Goal: Task Accomplishment & Management: Use online tool/utility

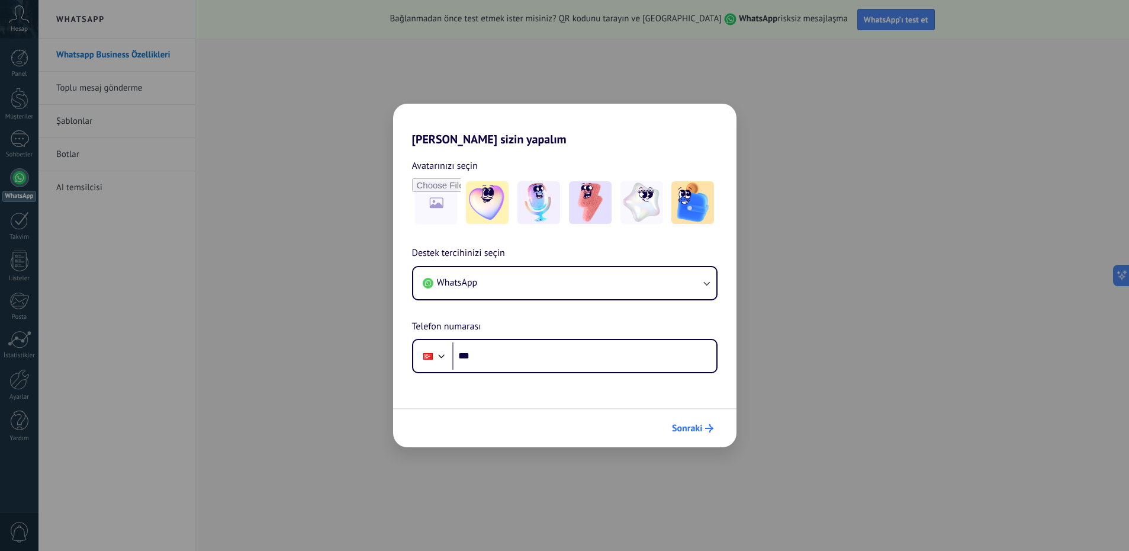
click at [697, 430] on span "Sonraki" at bounding box center [687, 428] width 31 height 8
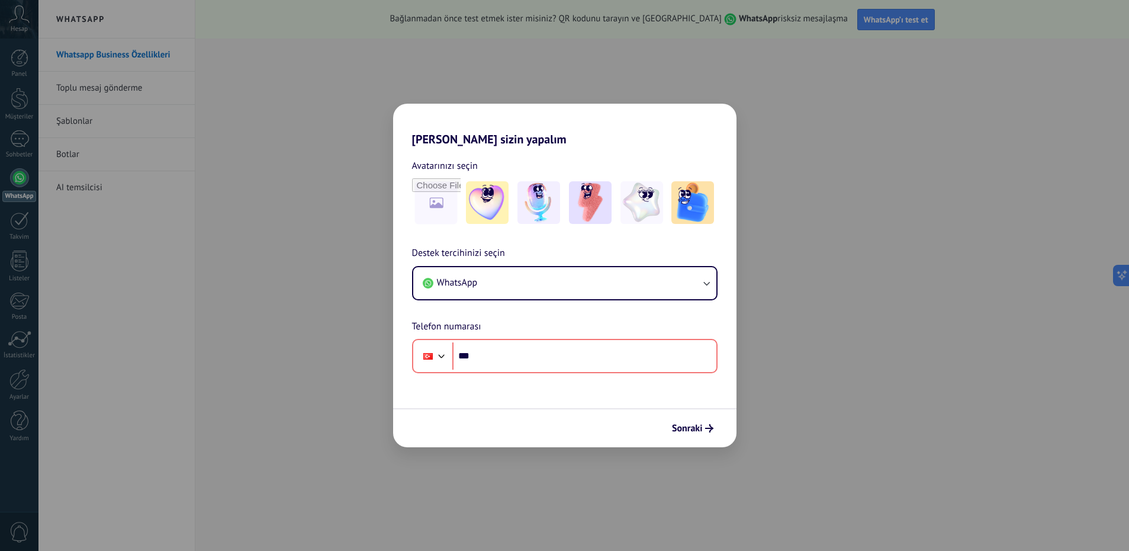
click at [527, 262] on div "Destek tercihinizi seçin WhatsApp Telefon numarası Phone ***" at bounding box center [564, 309] width 343 height 127
click at [532, 282] on button "WhatsApp" at bounding box center [564, 283] width 303 height 32
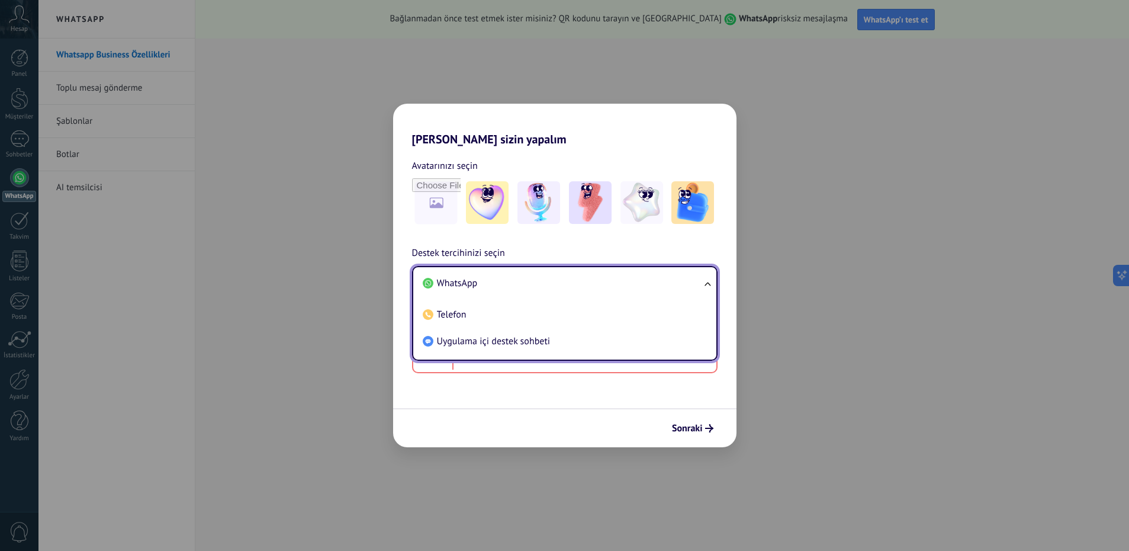
click at [560, 288] on li "WhatsApp" at bounding box center [562, 283] width 289 height 27
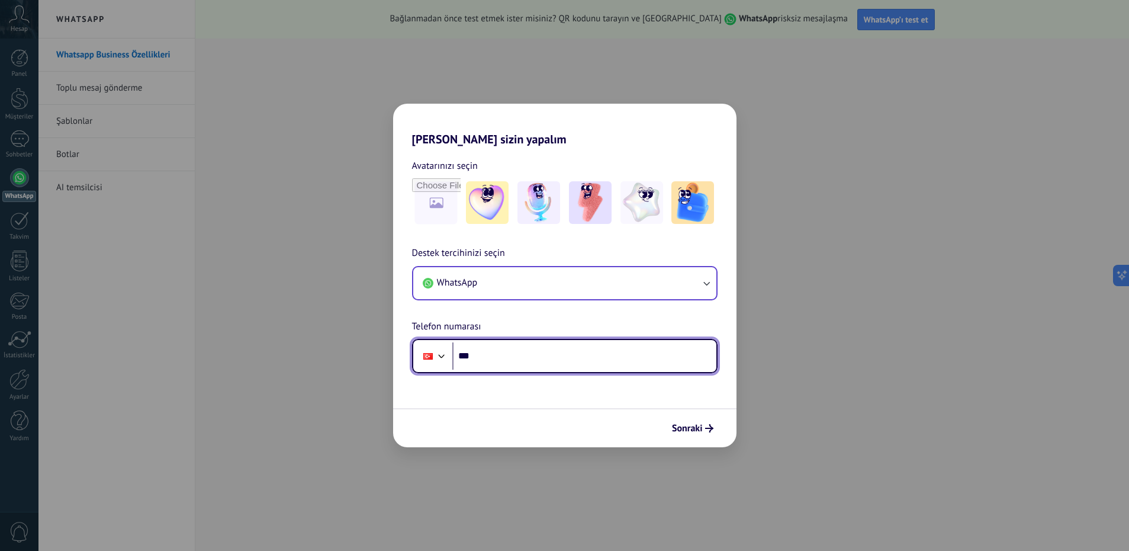
click at [553, 361] on input "***" at bounding box center [584, 355] width 264 height 27
type input "**********"
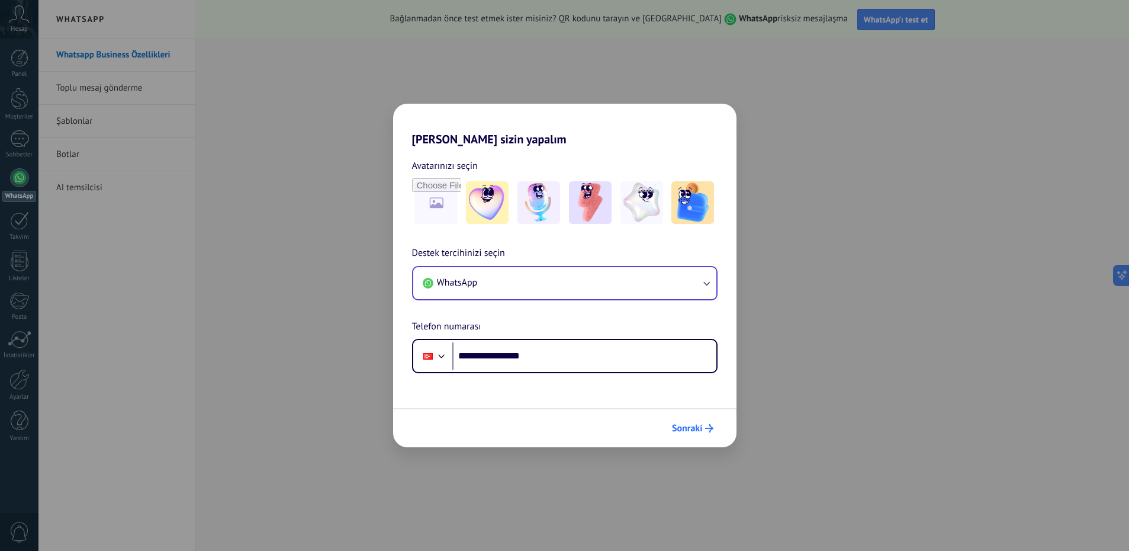
click at [680, 432] on span "Sonraki" at bounding box center [687, 428] width 31 height 8
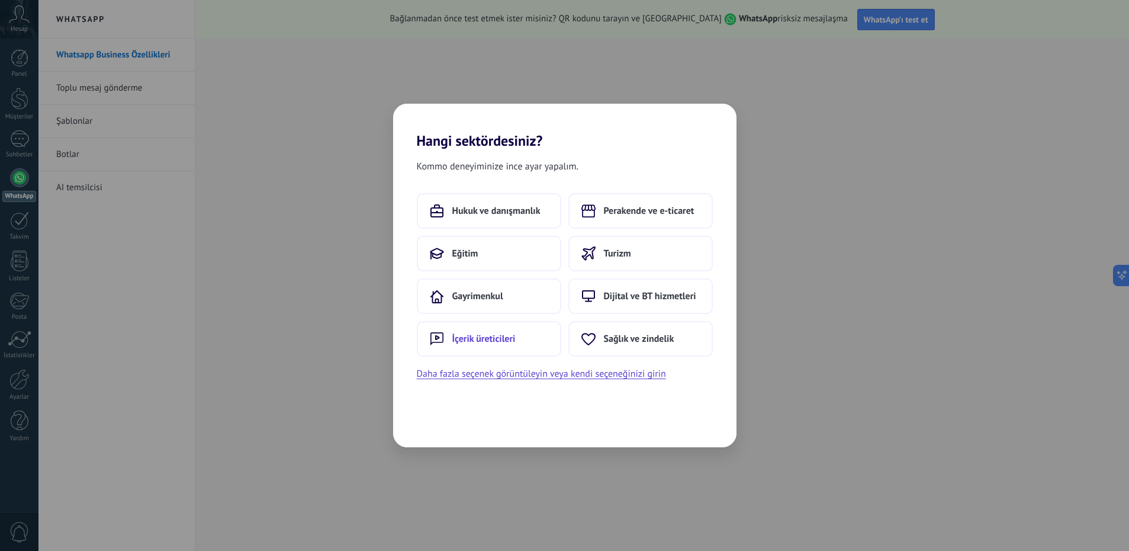
click at [527, 340] on button "İçerik üreticileri" at bounding box center [489, 339] width 144 height 36
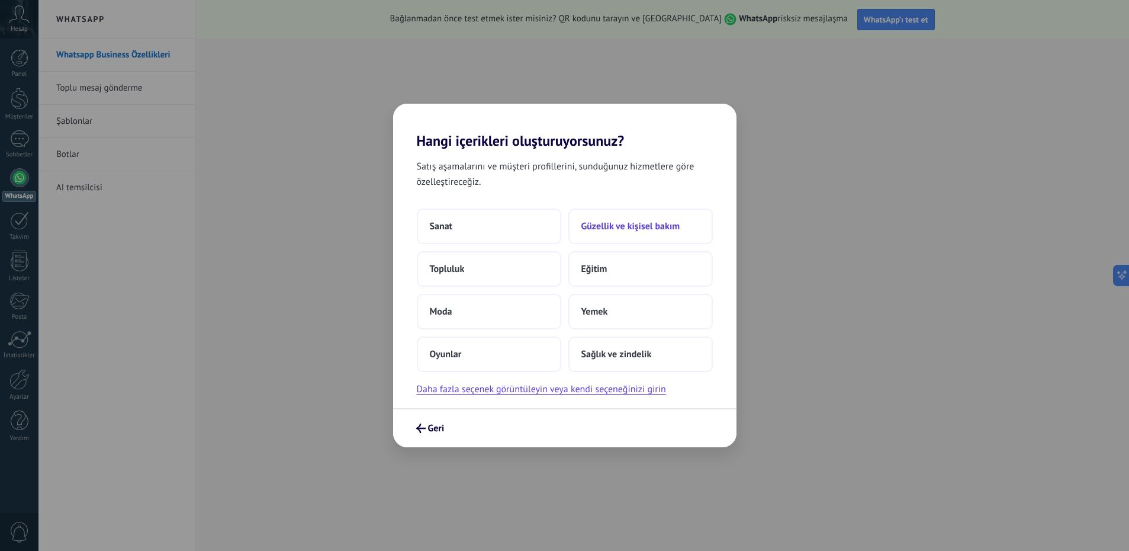
click at [638, 232] on button "Güzellik ve kişisel bakım" at bounding box center [640, 226] width 144 height 36
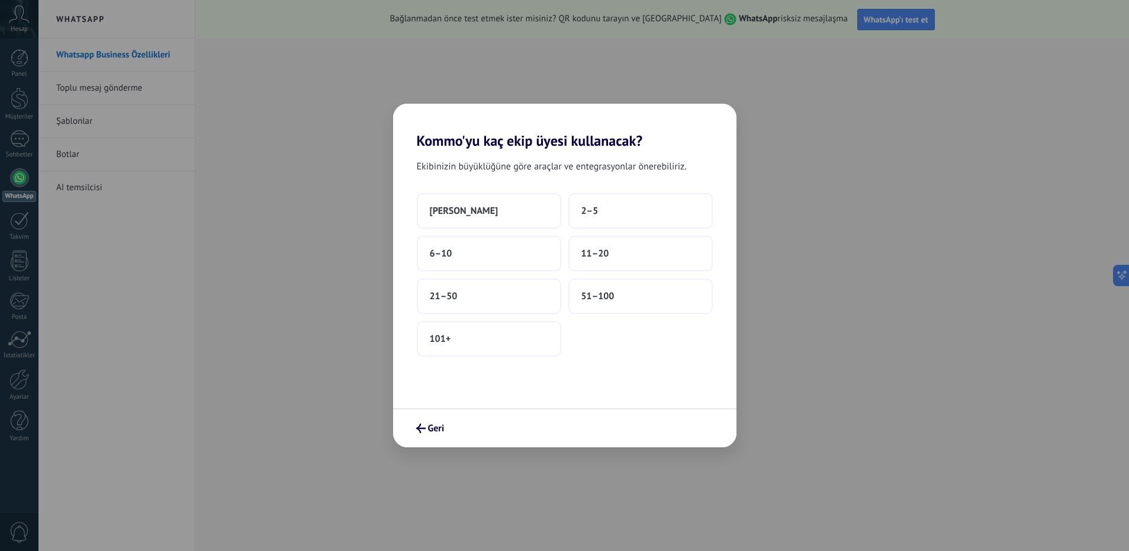
click at [507, 188] on div "Ekibinizin büyüklüğüne göre araçlar ve entegrasyonlar önerebiliriz. Sadece ben …" at bounding box center [564, 278] width 343 height 259
click at [508, 204] on button "Sadece ben" at bounding box center [489, 211] width 144 height 36
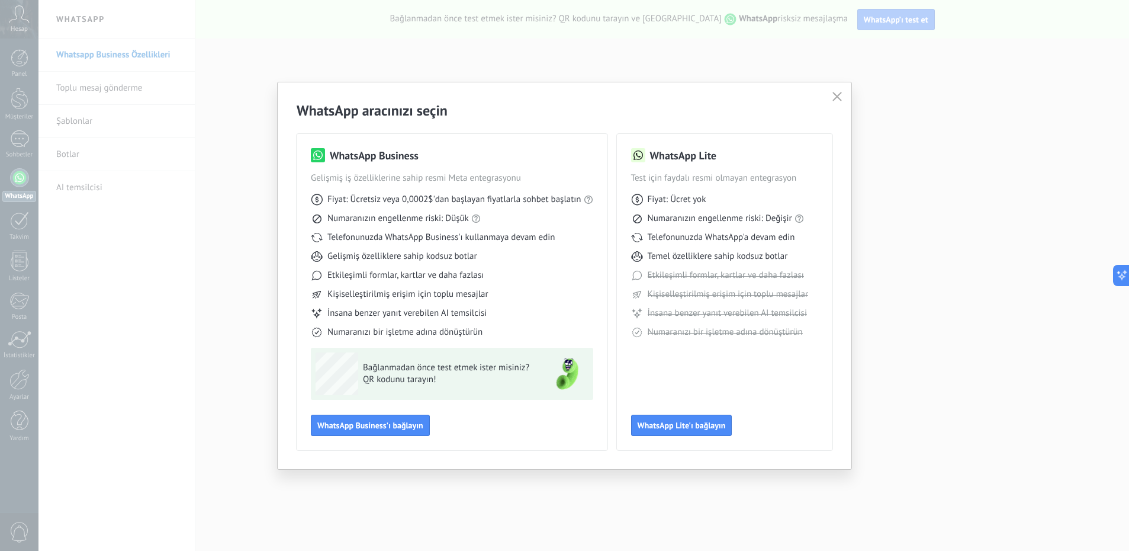
click at [152, 129] on div "WhatsApp aracınızı seçin WhatsApp Business Gelişmiş iş özelliklerine sahip resm…" at bounding box center [564, 275] width 1129 height 551
click at [834, 99] on use "button" at bounding box center [836, 96] width 9 height 9
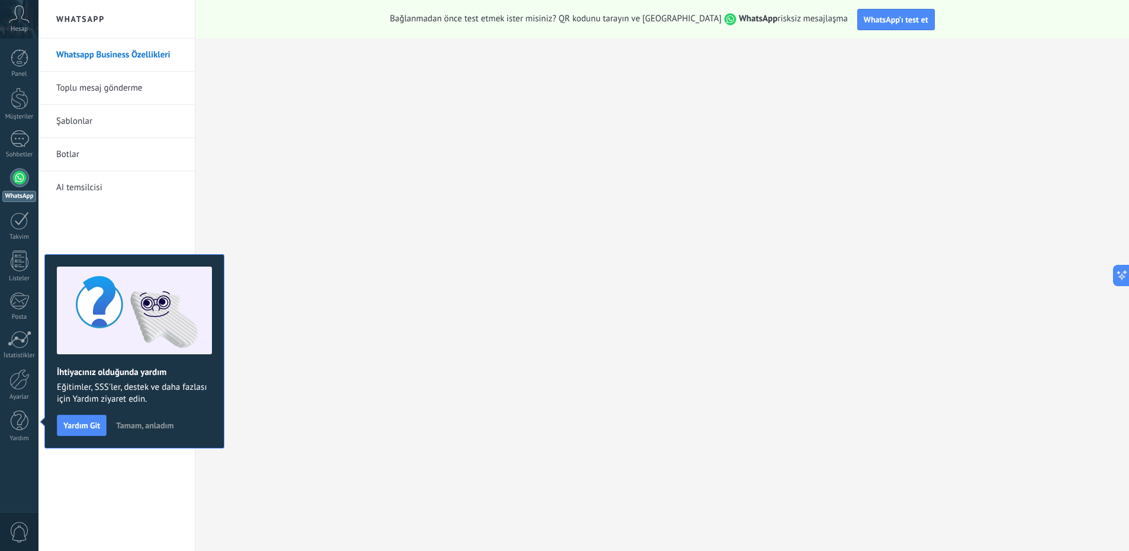
click at [109, 121] on link "Şablonlar" at bounding box center [119, 121] width 127 height 33
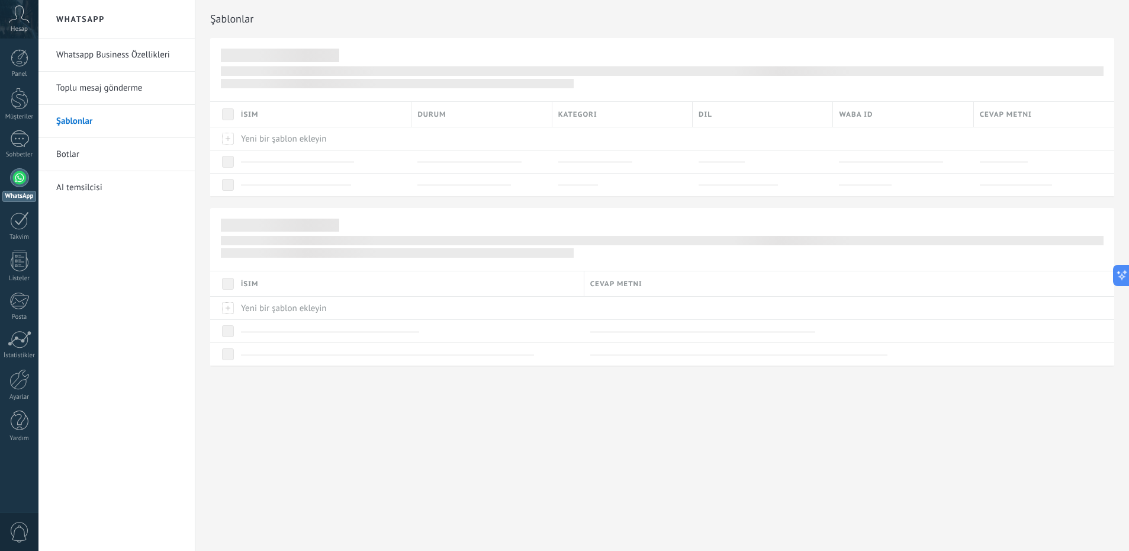
click at [118, 147] on link "Botlar" at bounding box center [119, 154] width 127 height 33
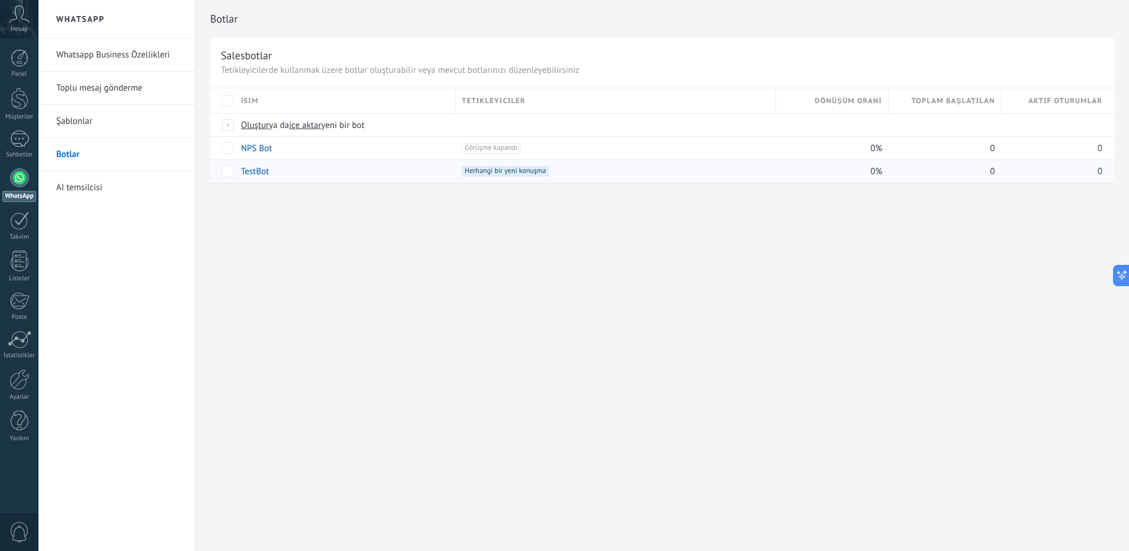
click at [257, 173] on link "TestBot" at bounding box center [255, 171] width 28 height 11
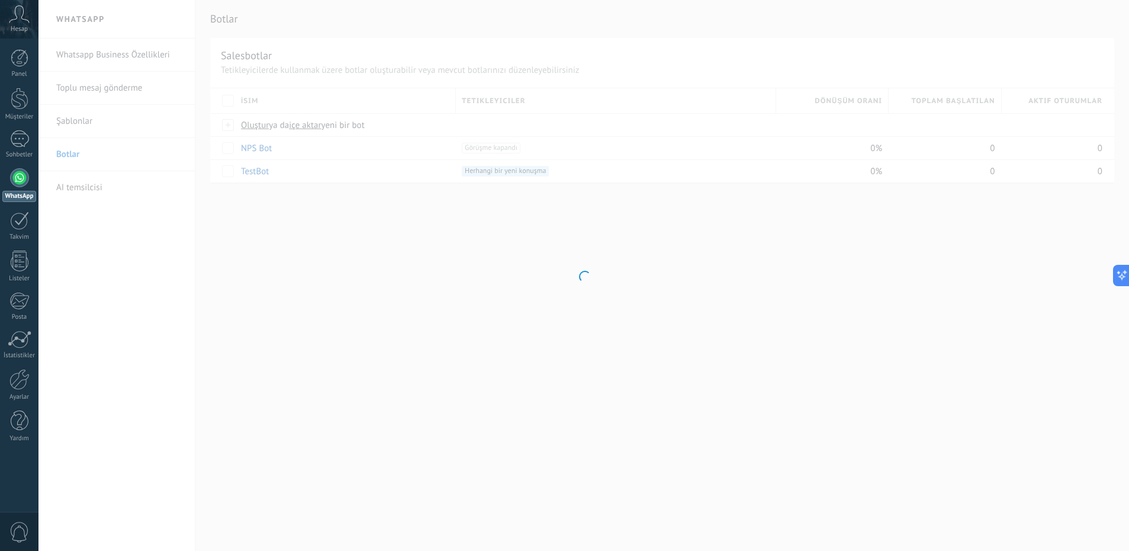
click at [102, 192] on div at bounding box center [583, 275] width 1091 height 551
click at [92, 187] on div at bounding box center [583, 275] width 1091 height 551
click at [26, 227] on div at bounding box center [19, 220] width 19 height 18
click at [25, 265] on div at bounding box center [20, 260] width 18 height 21
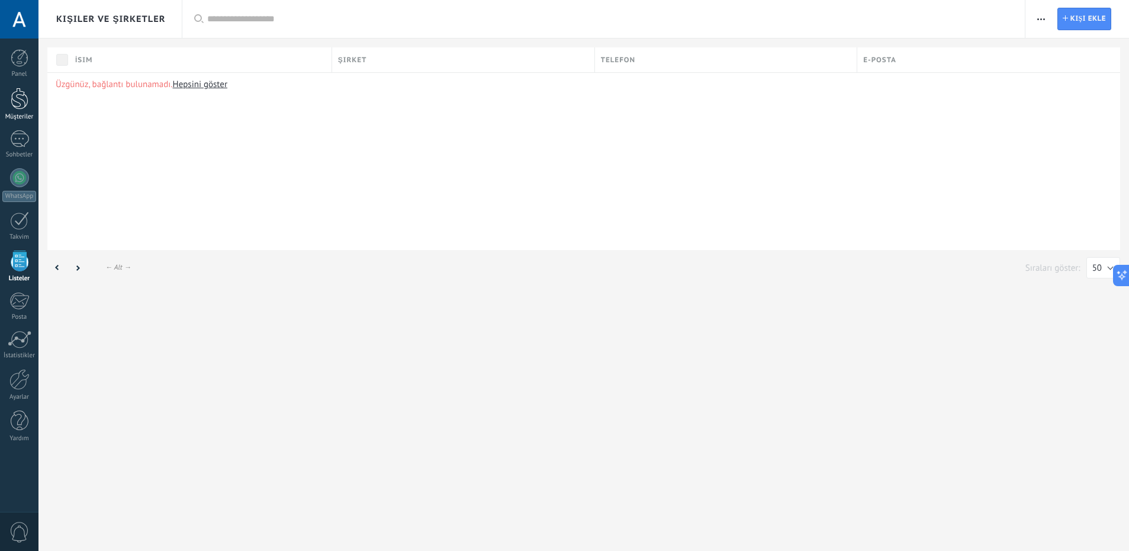
click at [25, 112] on link "Müşteriler" at bounding box center [19, 104] width 38 height 33
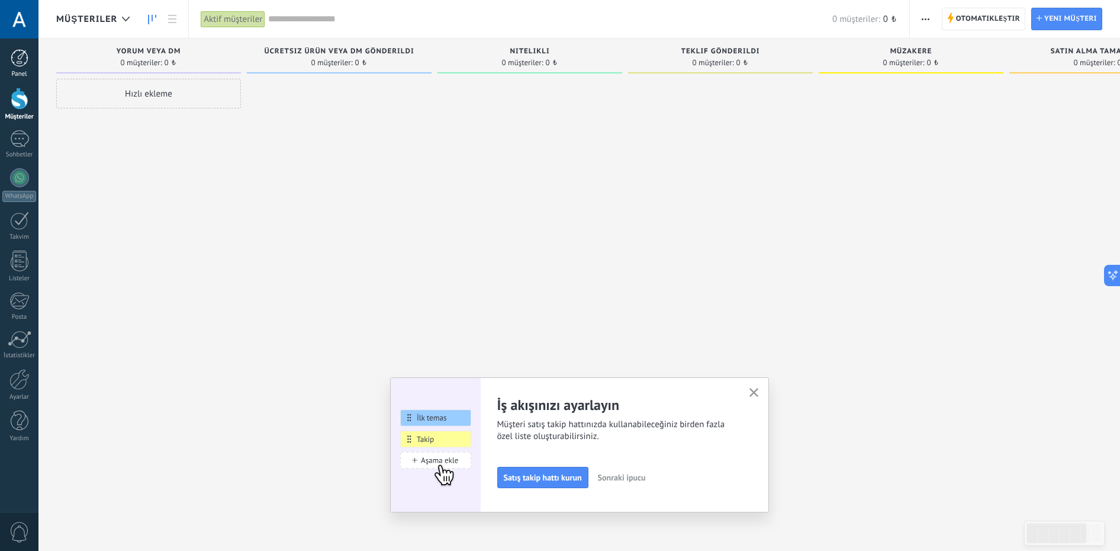
click at [24, 58] on div at bounding box center [20, 58] width 18 height 18
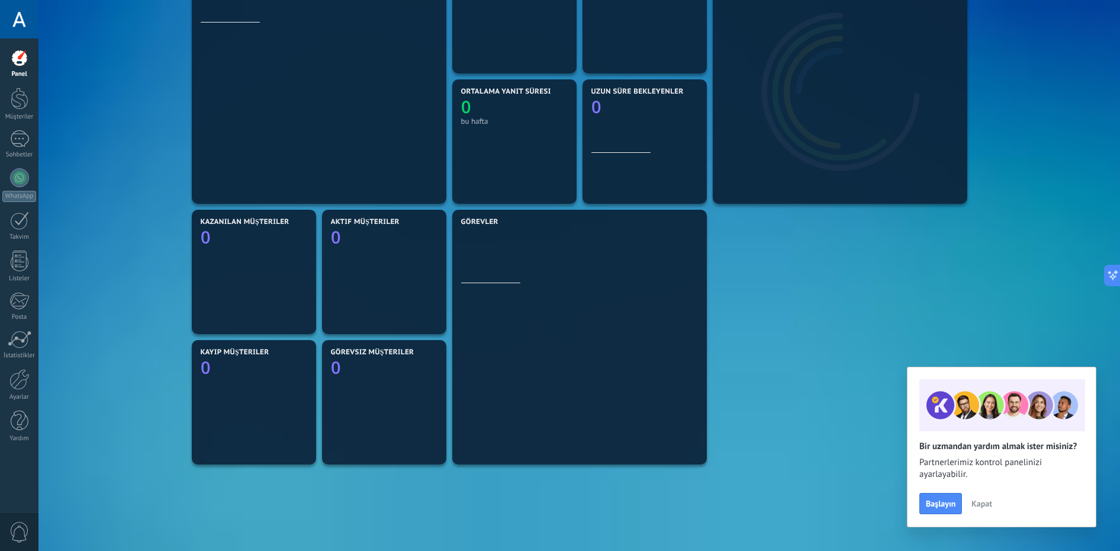
scroll to position [287, 0]
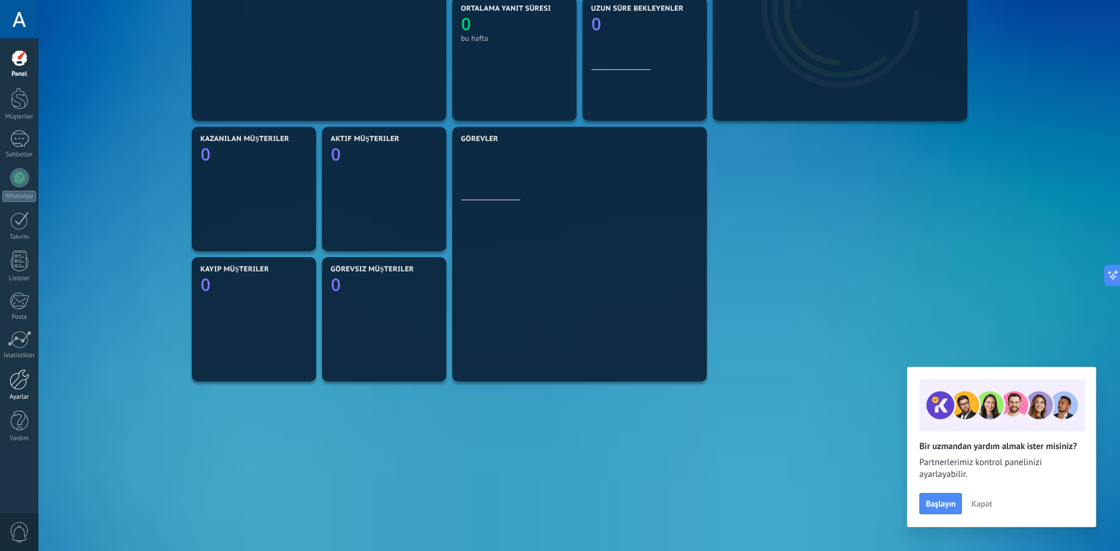
click at [23, 386] on div at bounding box center [19, 379] width 20 height 21
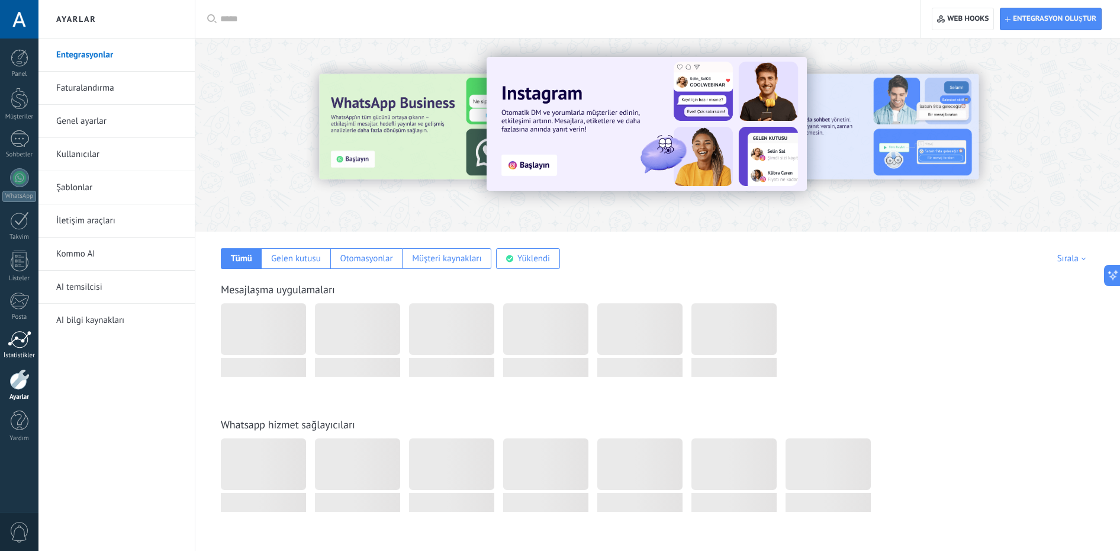
click at [22, 348] on link "İstatistikler" at bounding box center [19, 344] width 38 height 29
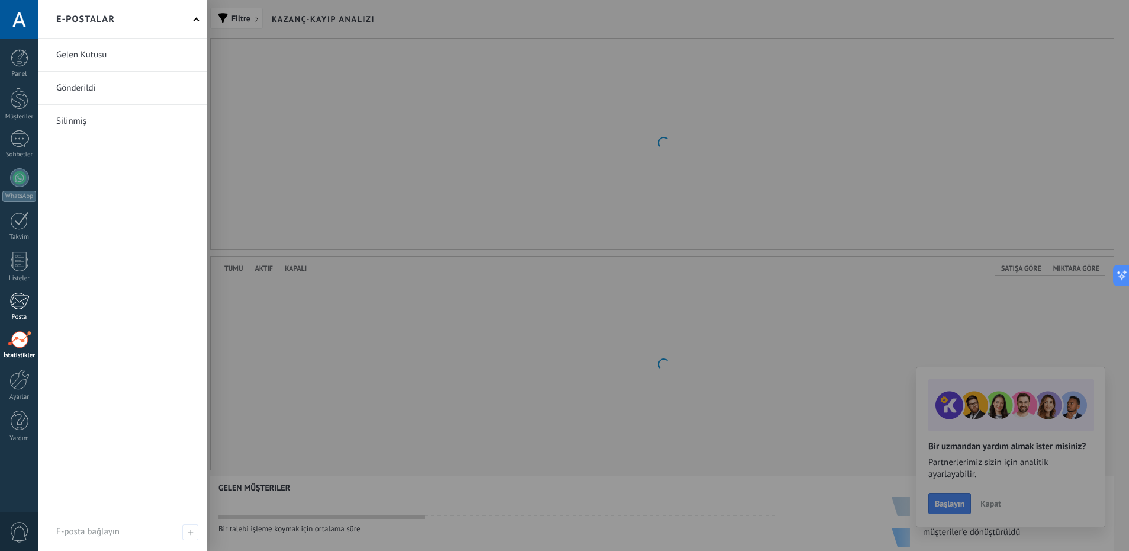
click at [23, 298] on div at bounding box center [19, 301] width 20 height 18
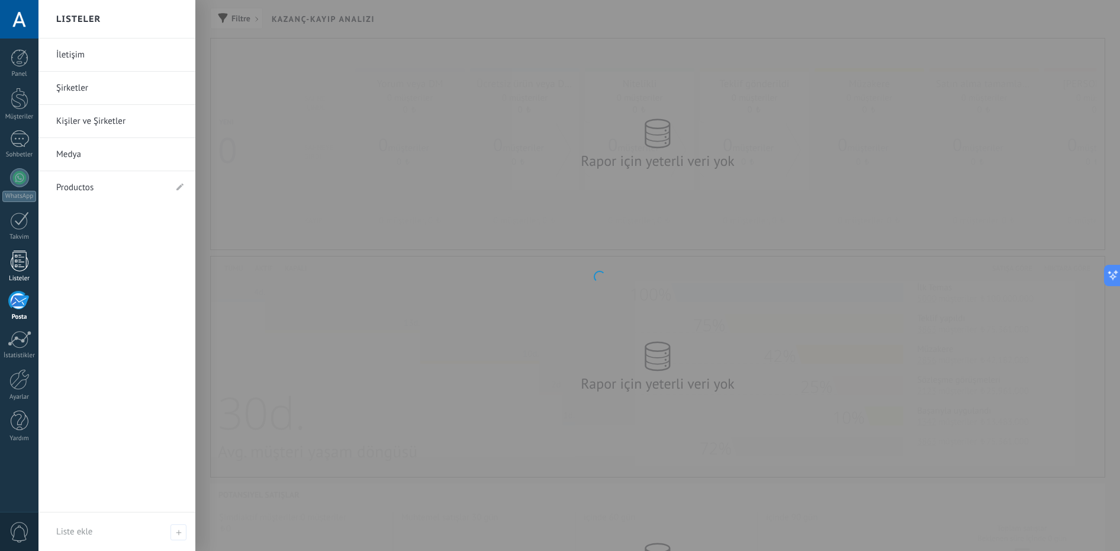
click at [24, 263] on div at bounding box center [20, 260] width 18 height 21
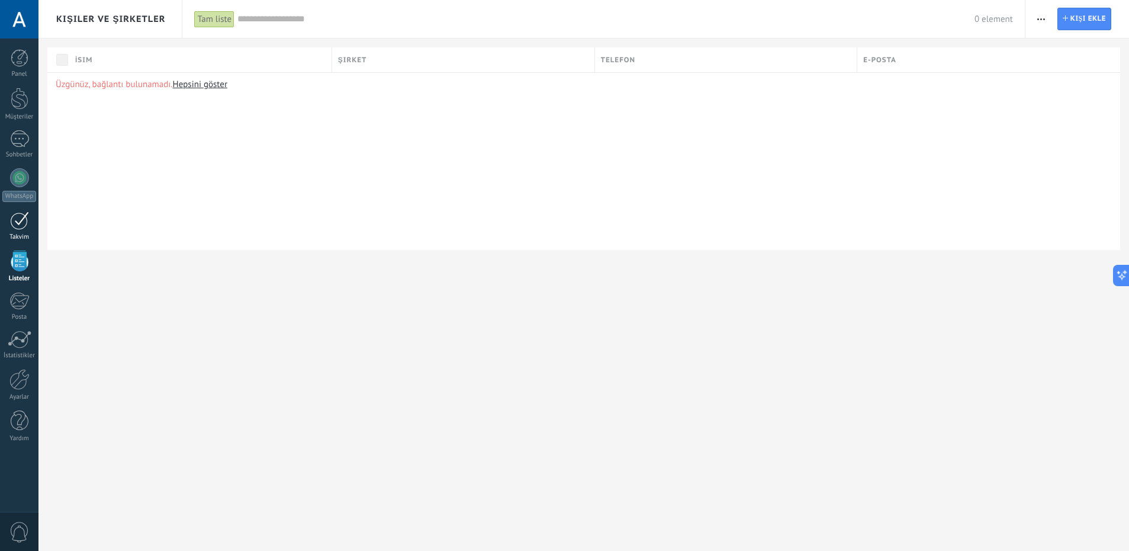
click at [21, 234] on div "Takvim" at bounding box center [19, 237] width 34 height 8
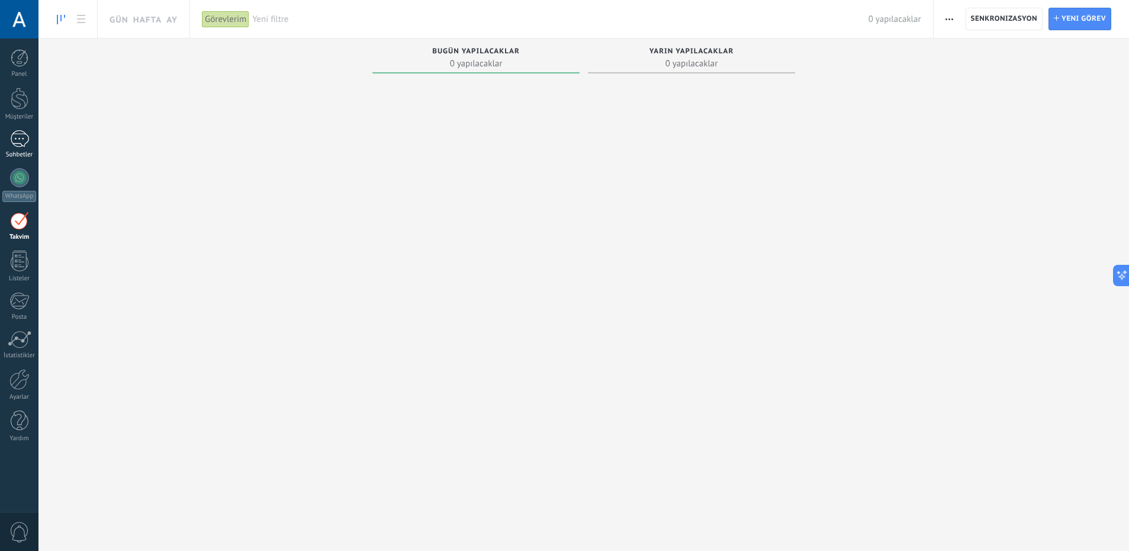
click at [25, 144] on div at bounding box center [19, 138] width 19 height 17
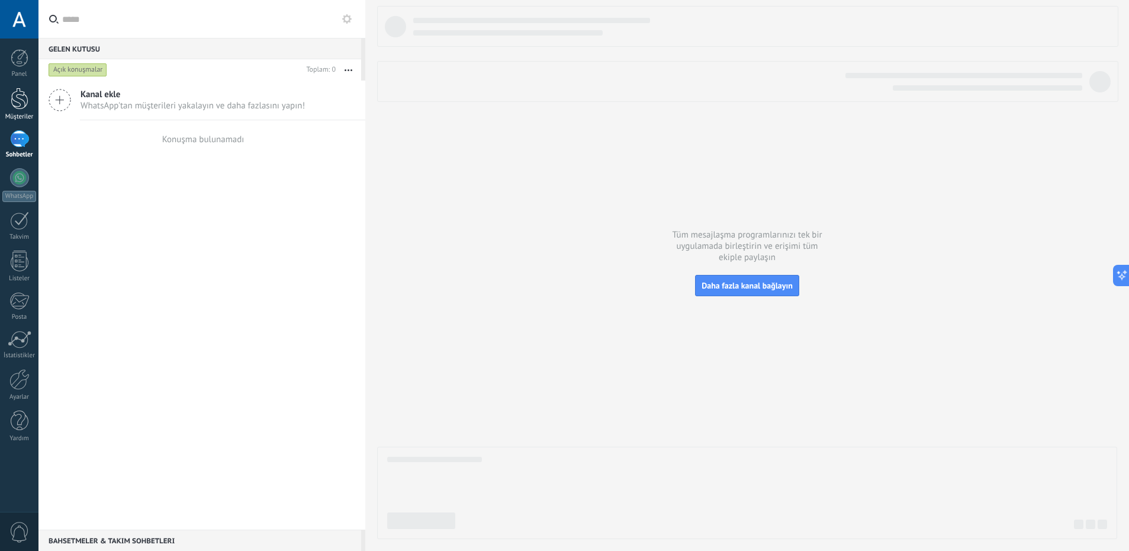
click at [28, 102] on link "Müşteriler" at bounding box center [19, 104] width 38 height 33
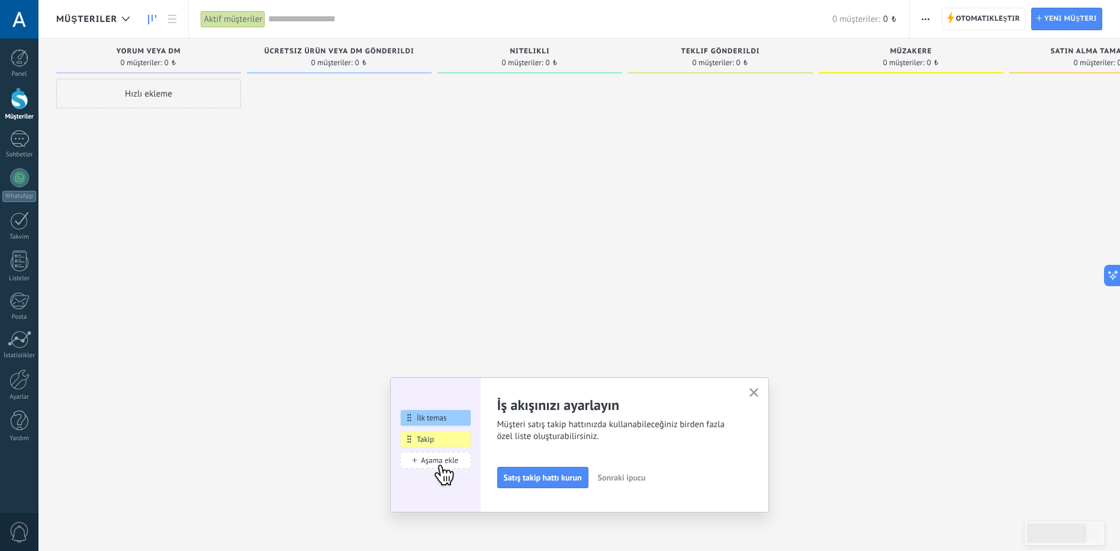
click at [21, 26] on div at bounding box center [19, 19] width 38 height 38
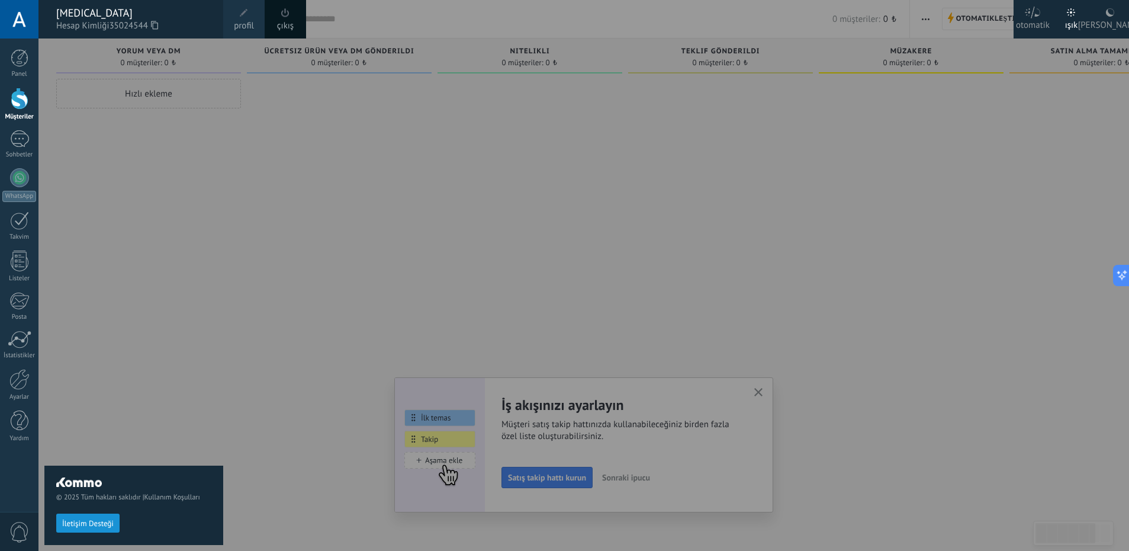
click at [324, 213] on div at bounding box center [602, 275] width 1129 height 551
